Goal: Find specific page/section: Find specific page/section

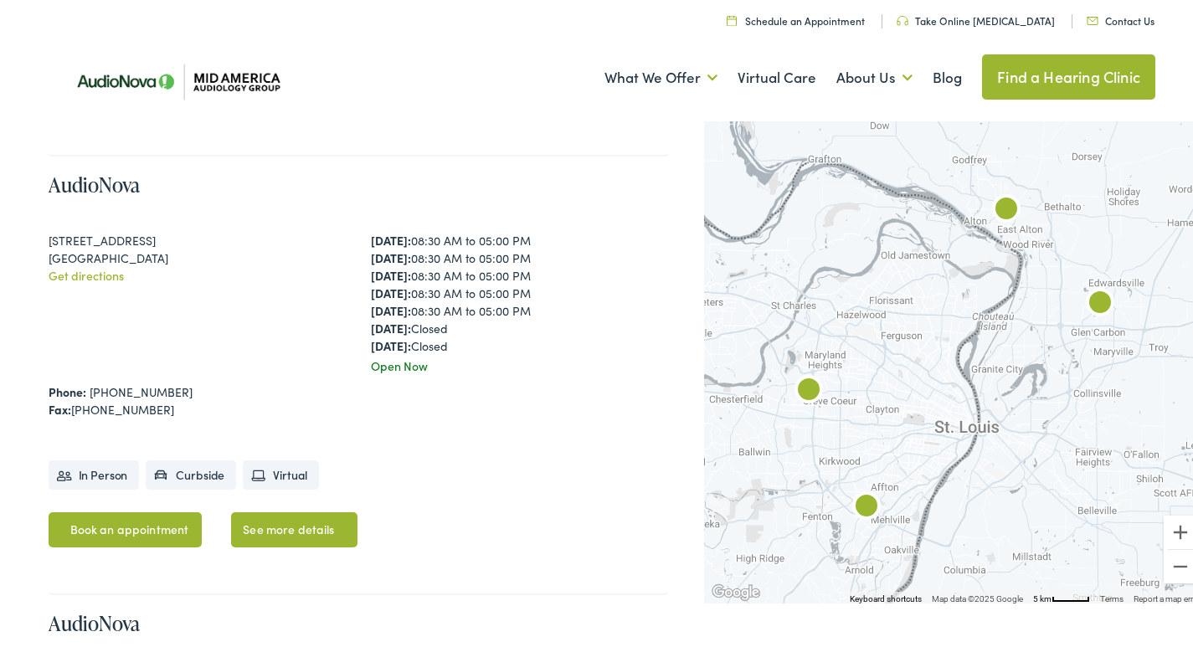
scroll to position [914, 0]
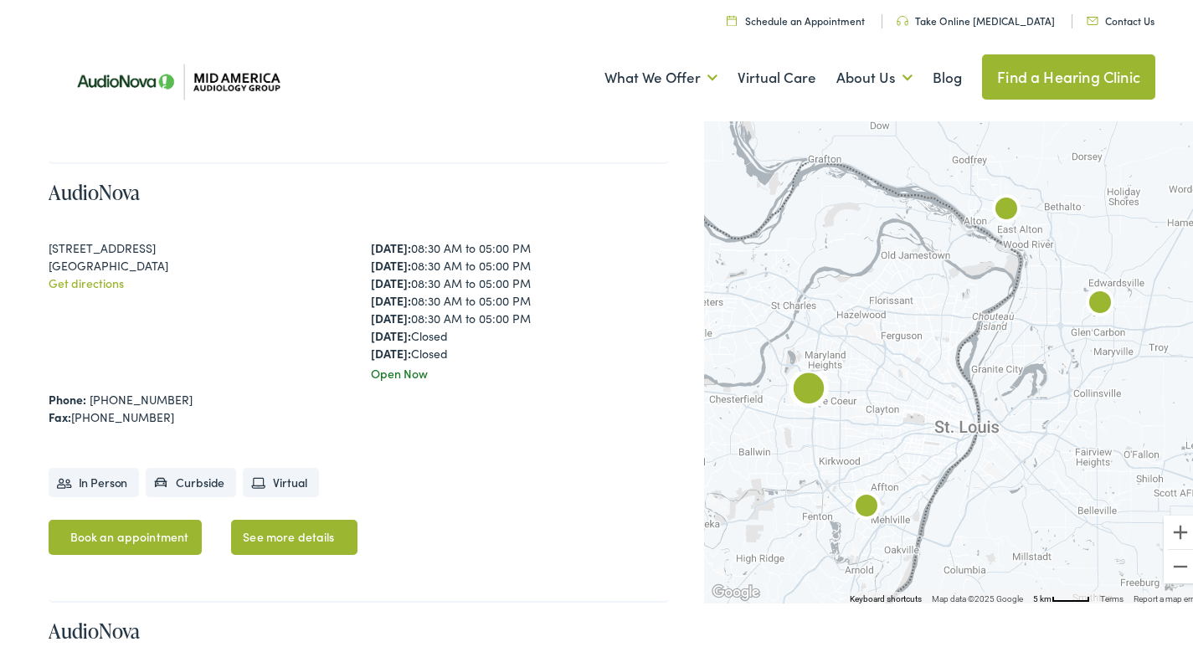
click at [284, 517] on link "See more details" at bounding box center [294, 534] width 126 height 35
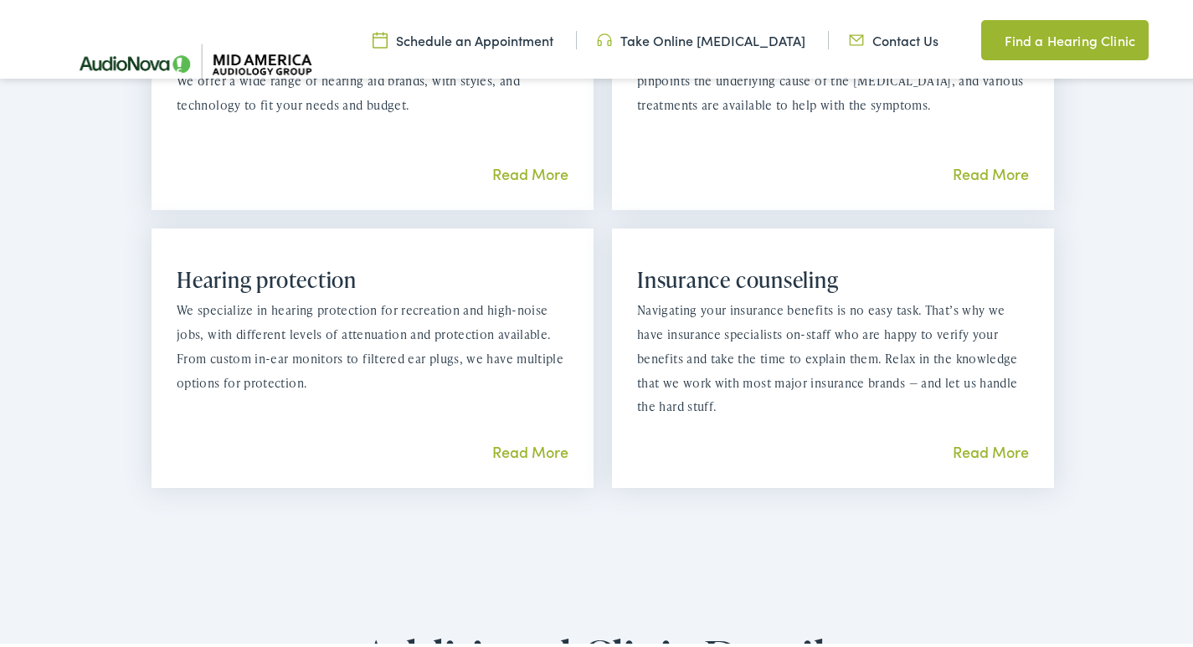
scroll to position [1763, 0]
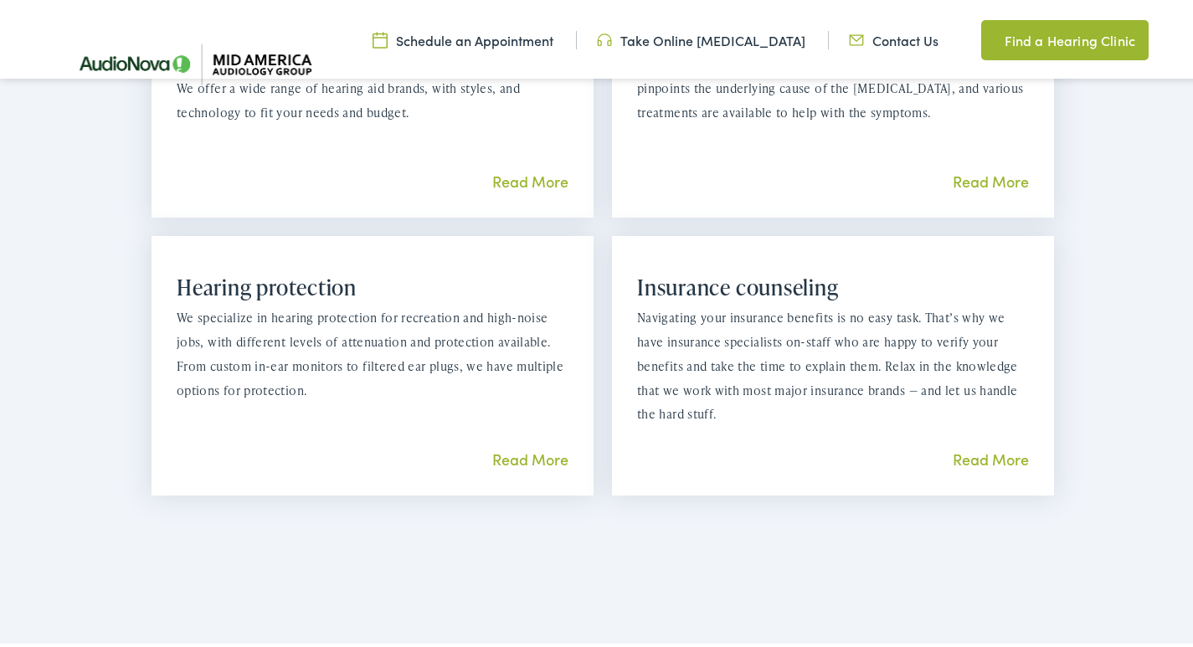
click at [501, 177] on link "Read More" at bounding box center [530, 177] width 76 height 21
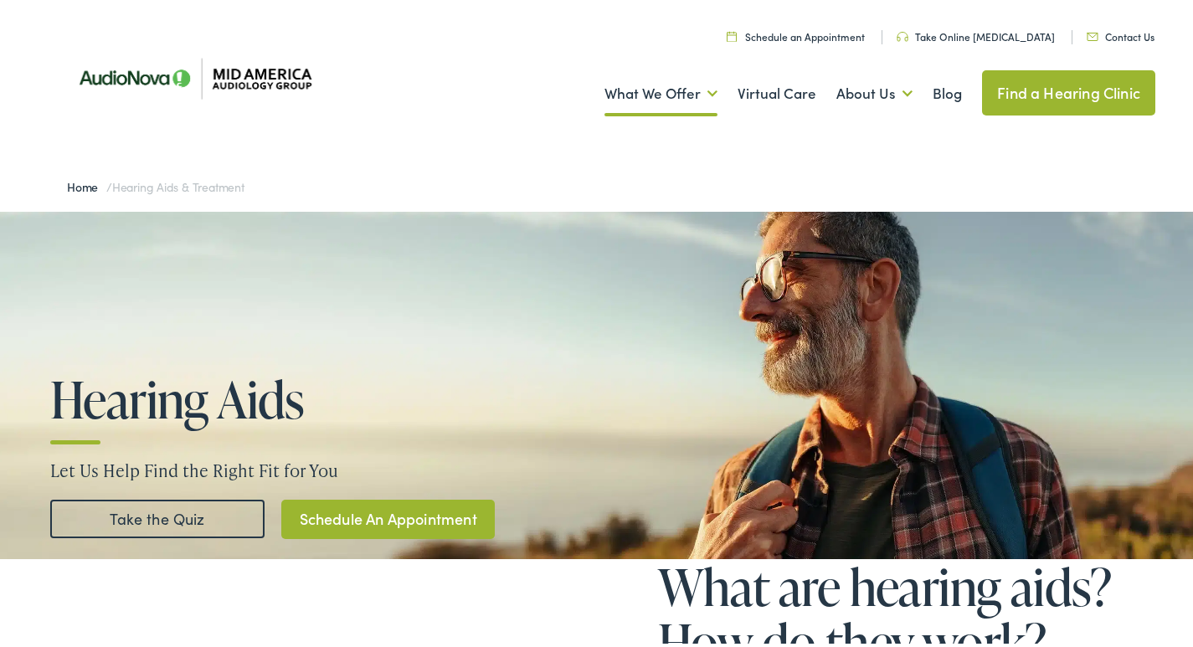
drag, startPoint x: 1200, startPoint y: 33, endPoint x: 1205, endPoint y: 19, distance: 14.8
